Goal: Task Accomplishment & Management: Use online tool/utility

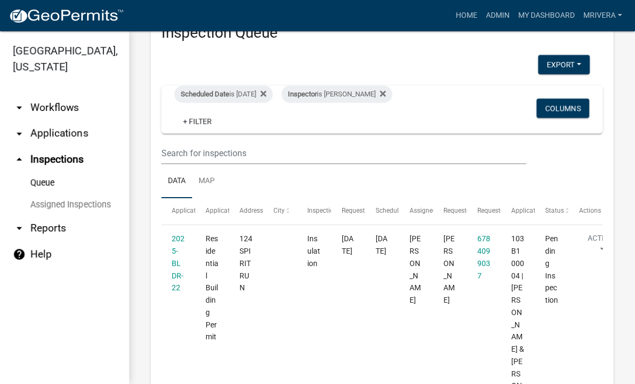
scroll to position [38, 0]
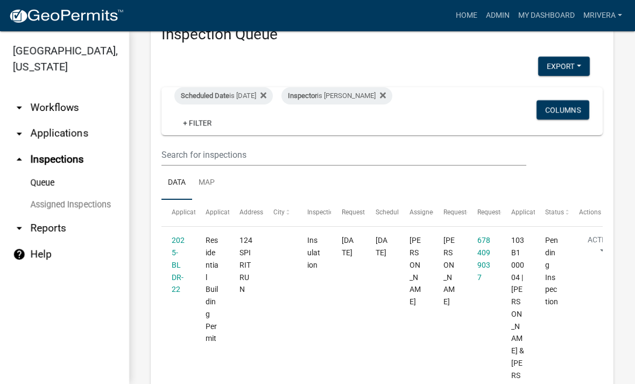
click at [360, 91] on div "Inspector is Cedrick Moreland" at bounding box center [337, 95] width 111 height 17
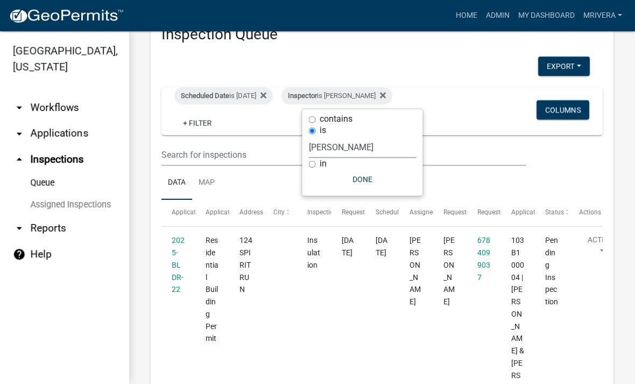
click at [338, 149] on select "Select an option None [PERSON_NAME] [PERSON_NAME] [PERSON_NAME] Quistan [PERSON…" at bounding box center [363, 147] width 108 height 22
select select "07642ab0-564c-47bb-824b-0ccf2da83593"
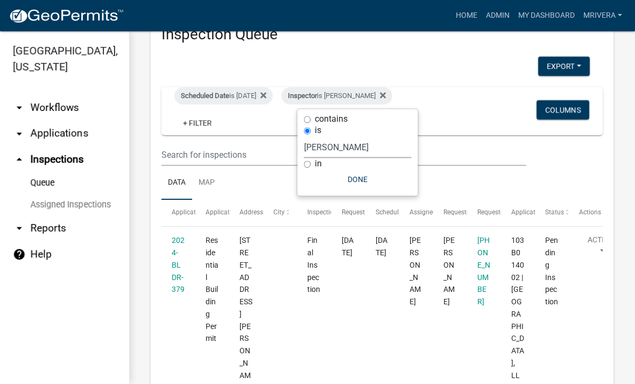
click at [401, 172] on button "Done" at bounding box center [358, 179] width 108 height 19
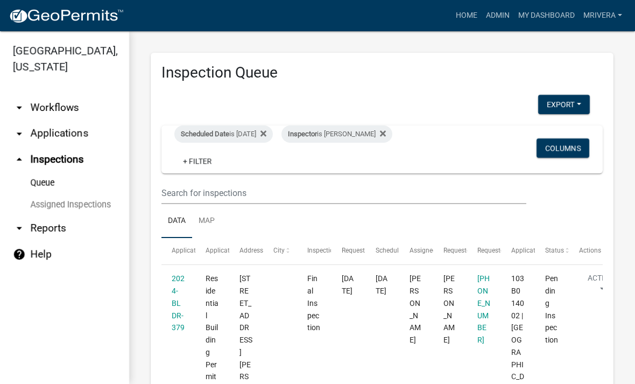
scroll to position [0, 0]
click at [380, 137] on div "Inspector is [PERSON_NAME]" at bounding box center [337, 133] width 111 height 17
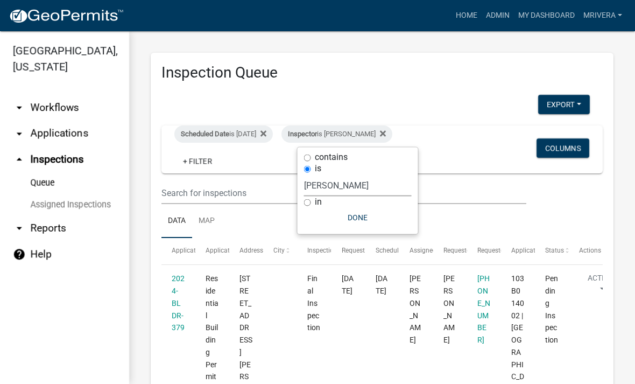
click at [373, 181] on select "Select an option None [PERSON_NAME] [PERSON_NAME] [PERSON_NAME] Quistan [PERSON…" at bounding box center [358, 185] width 108 height 22
select select "a0ea4169-8540-4a2c-b9f4-cf4c1ffdeb95"
click at [377, 215] on button "Done" at bounding box center [363, 217] width 108 height 19
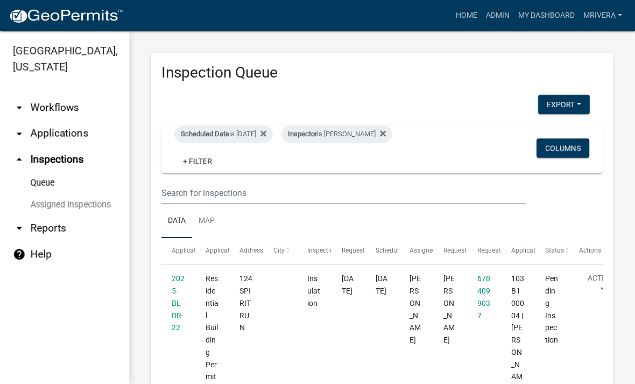
click at [317, 131] on span "Inspector" at bounding box center [302, 134] width 29 height 8
click at [326, 164] on label "is" at bounding box center [323, 168] width 6 height 9
click at [316, 165] on input "is" at bounding box center [312, 168] width 7 height 7
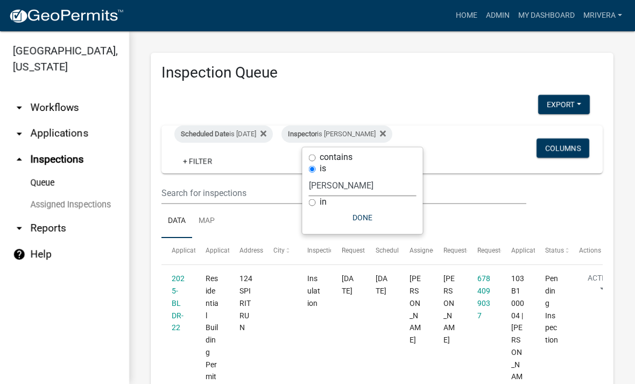
click at [321, 184] on select "Select an option None [PERSON_NAME] [PERSON_NAME] [PERSON_NAME] Quistan [PERSON…" at bounding box center [363, 185] width 108 height 22
select select "07642ab0-564c-47bb-824b-0ccf2da83593"
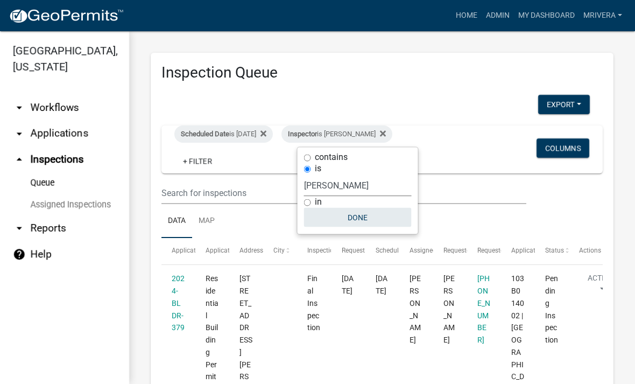
click at [373, 222] on button "Done" at bounding box center [358, 217] width 108 height 19
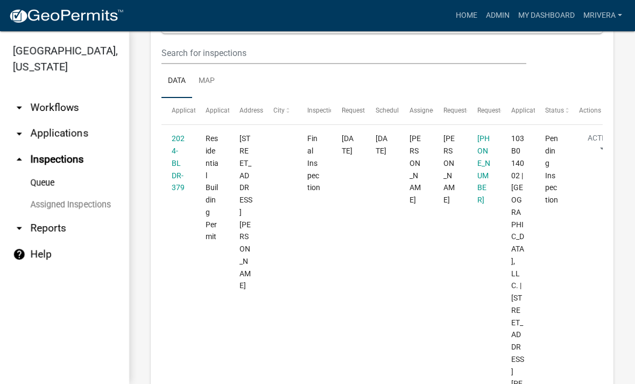
scroll to position [130, 0]
